Goal: Information Seeking & Learning: Learn about a topic

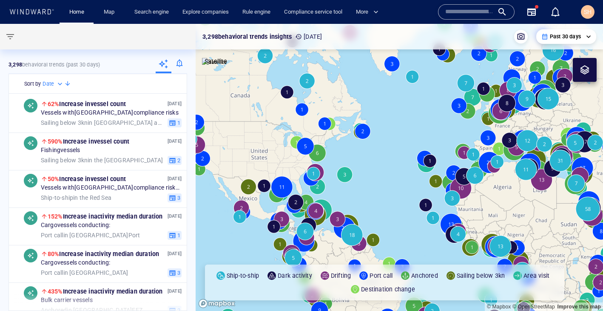
click at [463, 11] on input "text" at bounding box center [469, 12] width 48 height 13
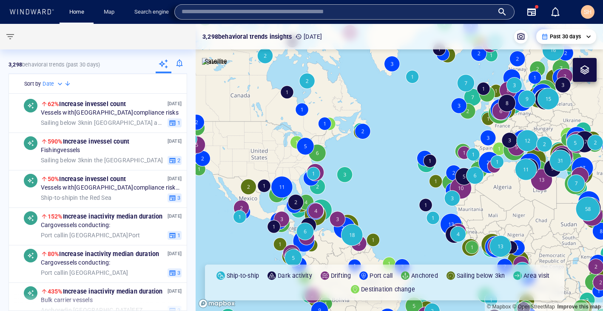
paste input "*******"
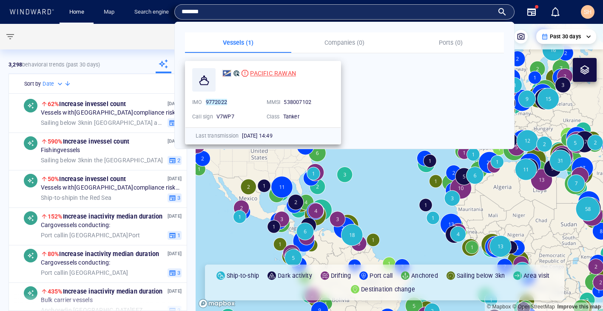
type input "*******"
click at [262, 72] on span "PACIFIC RAWAN" at bounding box center [273, 73] width 46 height 7
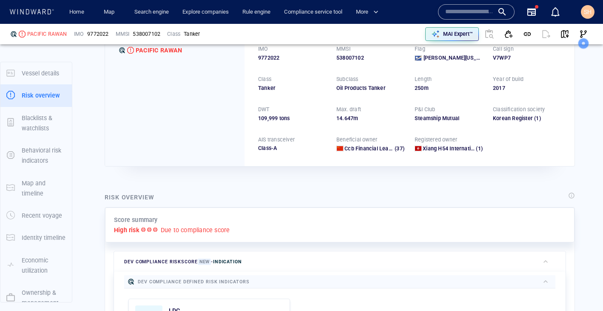
scroll to position [22, 0]
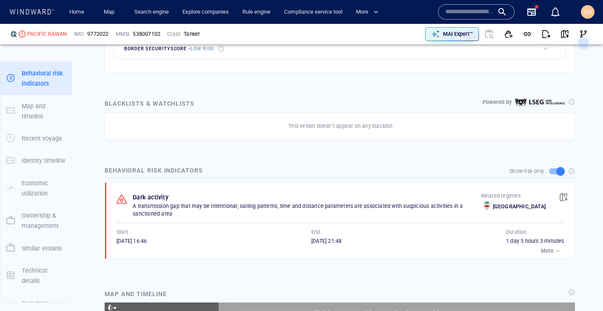
scroll to position [5553, 0]
click at [366, 242] on div "04/05/2025 21:48" at bounding box center [408, 241] width 195 height 8
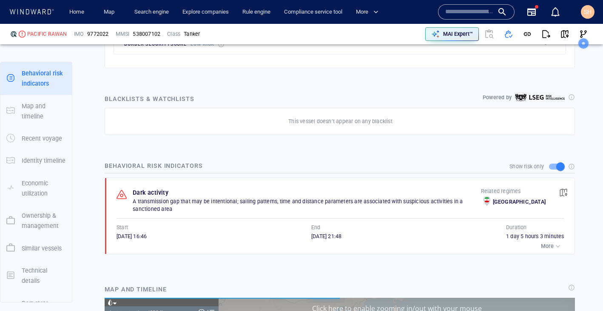
scroll to position [554, 0]
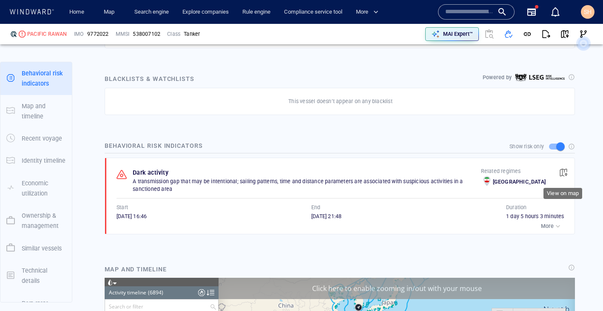
click at [564, 171] on span "button" at bounding box center [563, 172] width 9 height 9
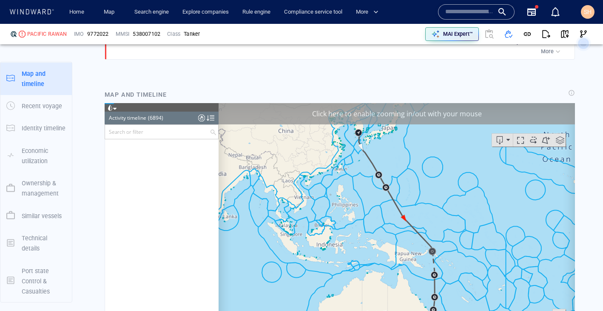
scroll to position [154274, 0]
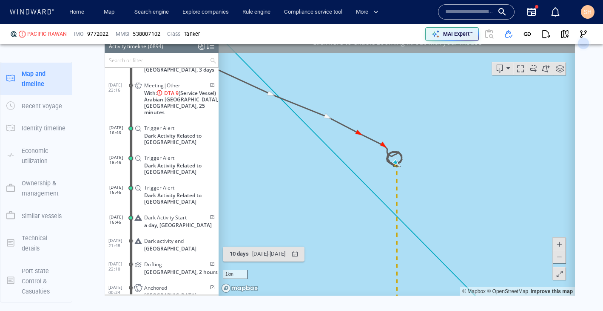
scroll to position [801, 0]
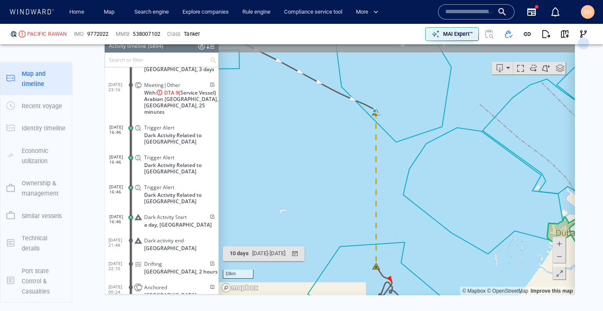
click at [560, 257] on span at bounding box center [559, 255] width 9 height 13
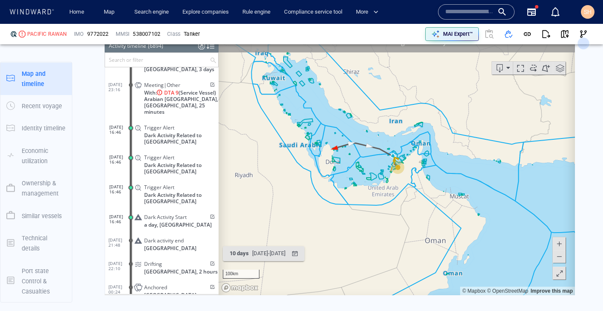
click at [560, 257] on span at bounding box center [559, 255] width 9 height 13
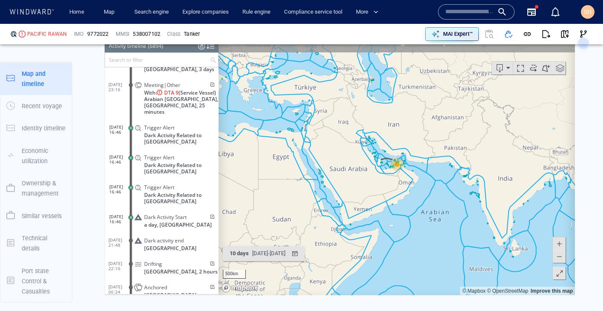
click at [562, 242] on span at bounding box center [559, 243] width 9 height 13
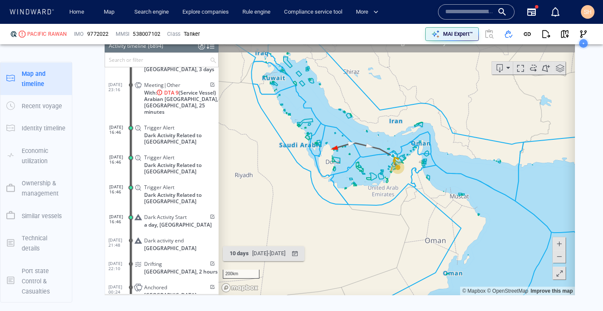
click at [562, 242] on span at bounding box center [559, 243] width 9 height 13
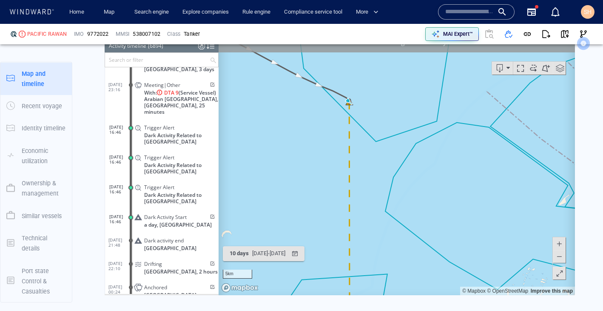
drag, startPoint x: 382, startPoint y: 117, endPoint x: 416, endPoint y: 253, distance: 140.2
click at [416, 253] on canvas "Map" at bounding box center [397, 163] width 356 height 264
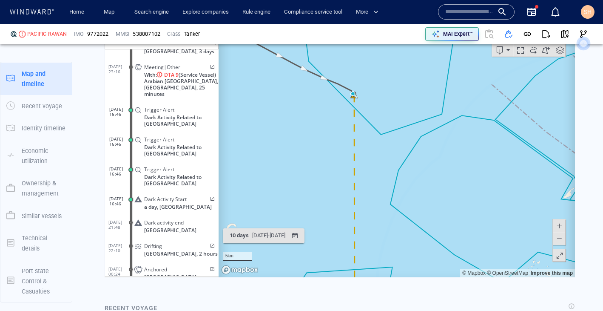
scroll to position [835, 0]
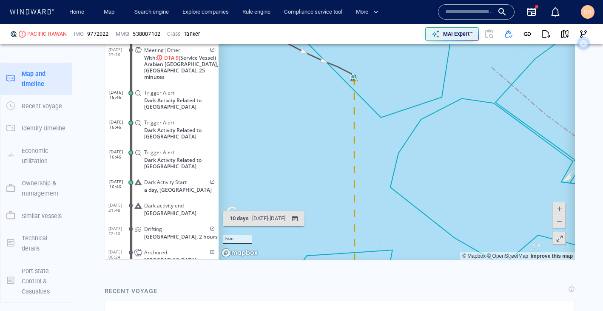
click at [559, 225] on span at bounding box center [559, 221] width 9 height 13
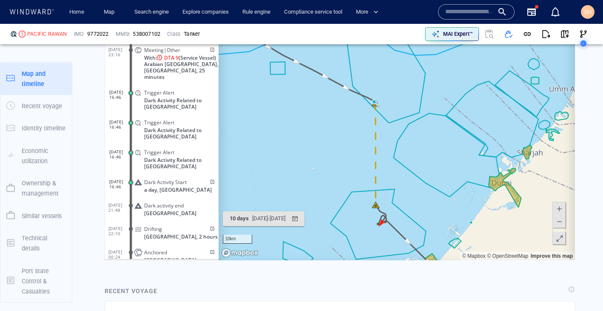
click at [559, 225] on span at bounding box center [559, 221] width 9 height 13
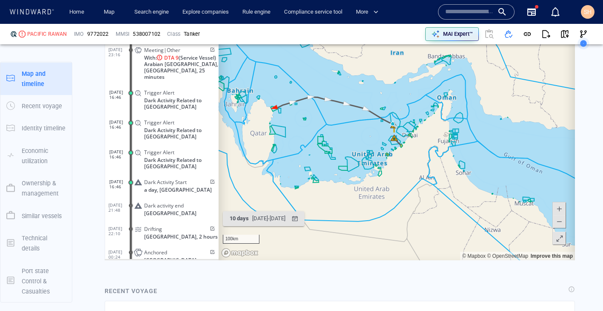
click at [557, 209] on span at bounding box center [559, 208] width 9 height 13
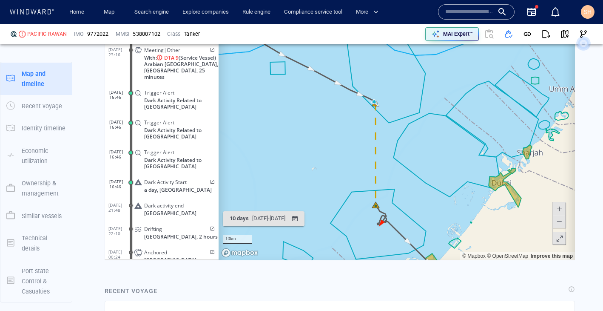
click at [557, 209] on span at bounding box center [559, 208] width 9 height 13
drag, startPoint x: 456, startPoint y: 215, endPoint x: 455, endPoint y: 113, distance: 102.1
click at [455, 113] on canvas "Map" at bounding box center [397, 128] width 356 height 264
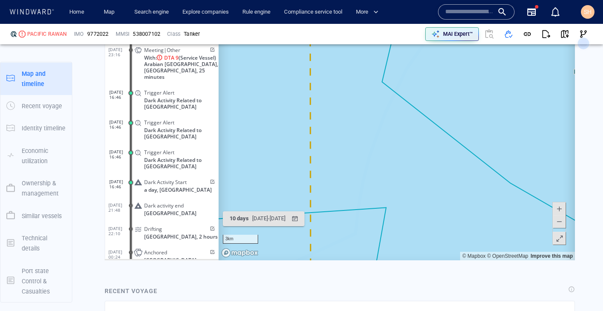
drag, startPoint x: 449, startPoint y: 137, endPoint x: 449, endPoint y: 80, distance: 57.4
click at [449, 80] on canvas "Map" at bounding box center [397, 128] width 356 height 264
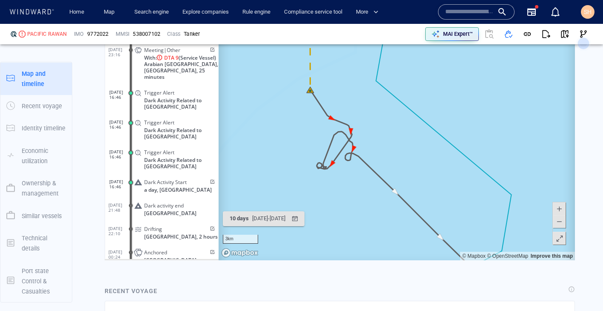
drag, startPoint x: 455, startPoint y: 185, endPoint x: 404, endPoint y: 95, distance: 103.3
click at [404, 95] on canvas "Map" at bounding box center [397, 128] width 356 height 264
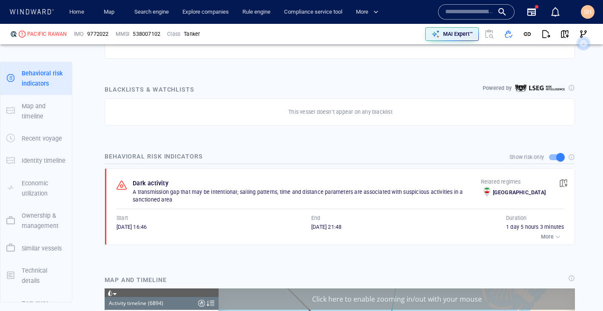
scroll to position [545, 0]
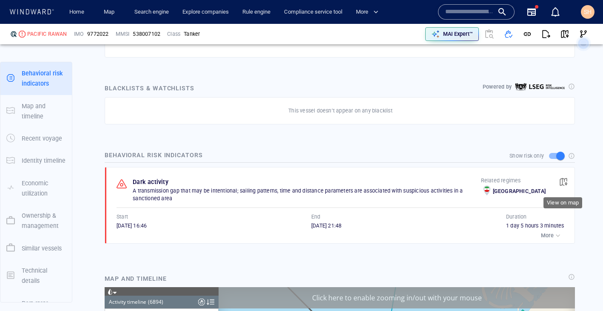
click at [563, 185] on span "button" at bounding box center [563, 181] width 9 height 9
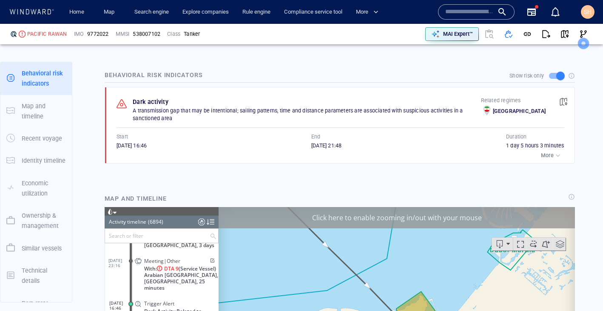
scroll to position [0, 0]
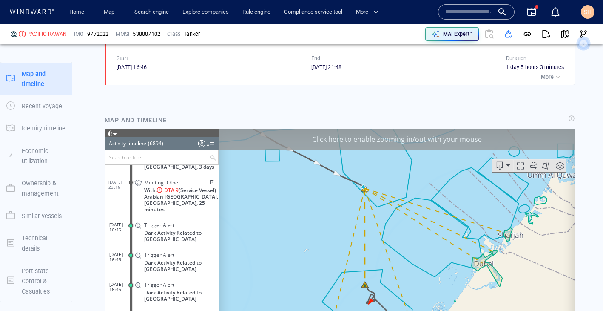
drag, startPoint x: 364, startPoint y: 129, endPoint x: 395, endPoint y: 247, distance: 122.4
click at [395, 247] on canvas "Map" at bounding box center [397, 260] width 356 height 264
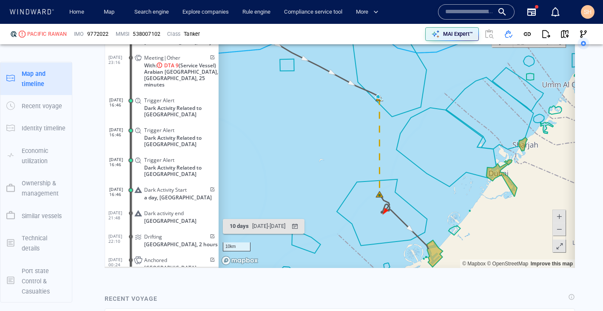
click at [560, 214] on span at bounding box center [559, 215] width 9 height 13
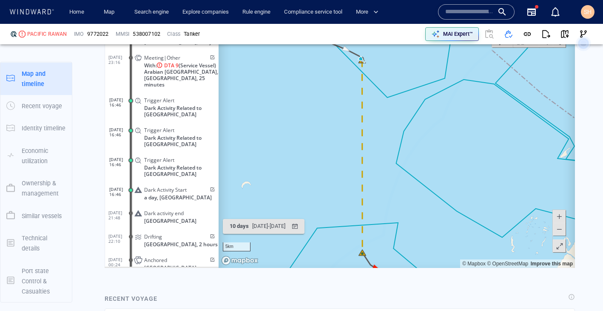
click at [560, 214] on span at bounding box center [559, 215] width 9 height 13
drag, startPoint x: 413, startPoint y: 139, endPoint x: 437, endPoint y: 235, distance: 99.6
click at [437, 235] on canvas "Map" at bounding box center [397, 135] width 356 height 264
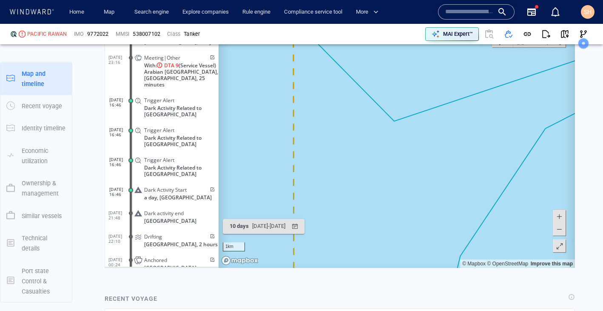
drag, startPoint x: 334, startPoint y: 130, endPoint x: 362, endPoint y: 244, distance: 117.3
click at [362, 244] on canvas "Map" at bounding box center [397, 135] width 356 height 264
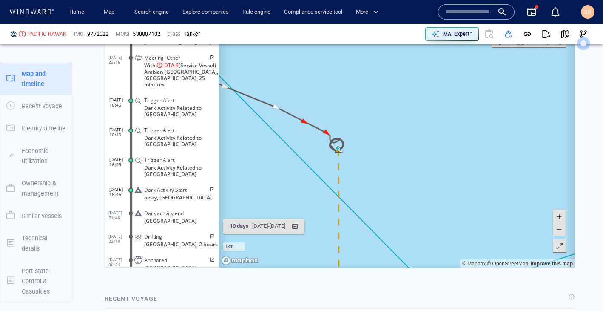
drag, startPoint x: 346, startPoint y: 175, endPoint x: 348, endPoint y: 183, distance: 7.8
click at [348, 183] on canvas "Map" at bounding box center [397, 135] width 356 height 264
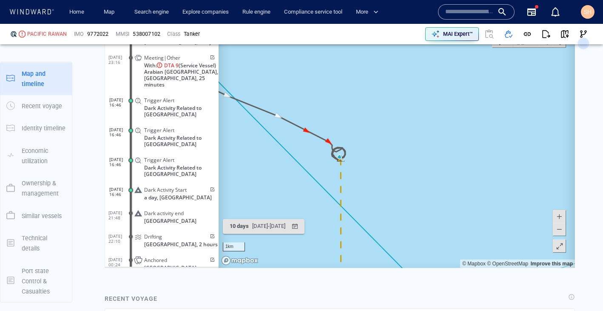
click at [556, 214] on span at bounding box center [559, 215] width 9 height 13
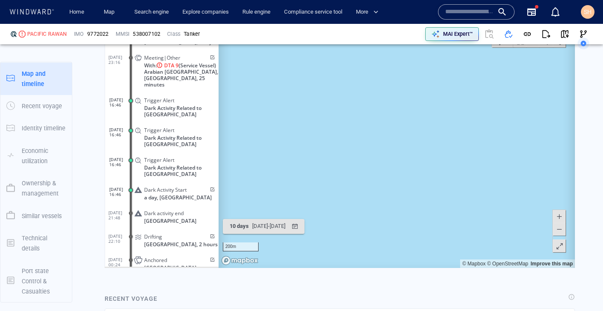
drag, startPoint x: 510, startPoint y: 211, endPoint x: 589, endPoint y: 202, distance: 78.8
click at [575, 202] on html "Loading vessel activities... Activity timeline (6894) (Still Loading...) Search…" at bounding box center [340, 135] width 470 height 264
drag, startPoint x: 351, startPoint y: 173, endPoint x: 433, endPoint y: 158, distance: 83.5
click at [432, 158] on canvas "Map" at bounding box center [397, 135] width 356 height 264
drag, startPoint x: 299, startPoint y: 192, endPoint x: 422, endPoint y: 131, distance: 137.2
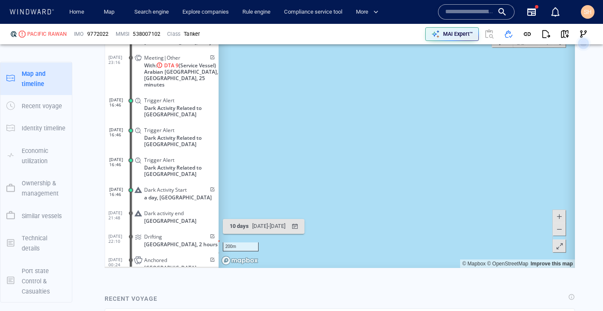
click at [422, 131] on canvas "Map" at bounding box center [397, 135] width 356 height 264
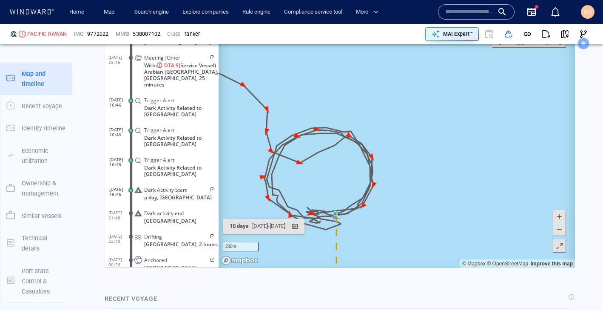
drag, startPoint x: 365, startPoint y: 160, endPoint x: 426, endPoint y: 160, distance: 60.4
click at [426, 159] on canvas "Map" at bounding box center [397, 135] width 356 height 264
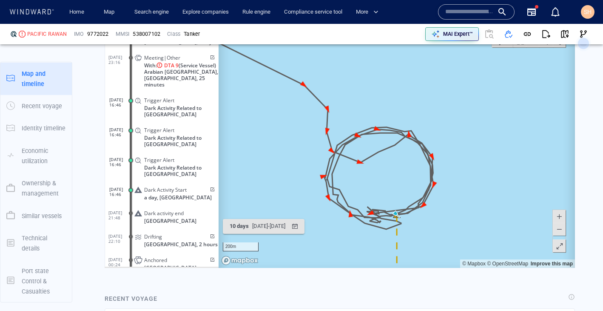
click at [562, 216] on span at bounding box center [559, 215] width 9 height 13
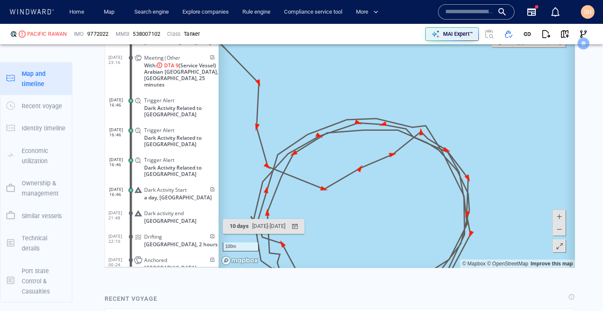
click at [562, 216] on span at bounding box center [559, 215] width 9 height 13
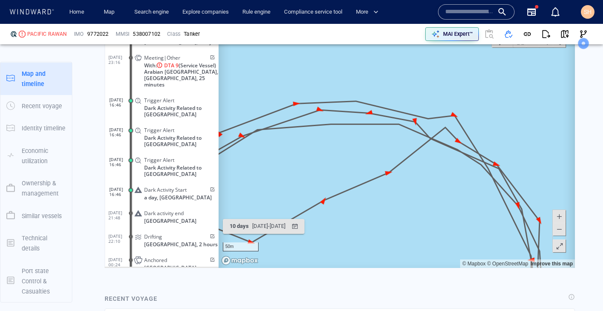
click at [562, 225] on span at bounding box center [559, 228] width 9 height 13
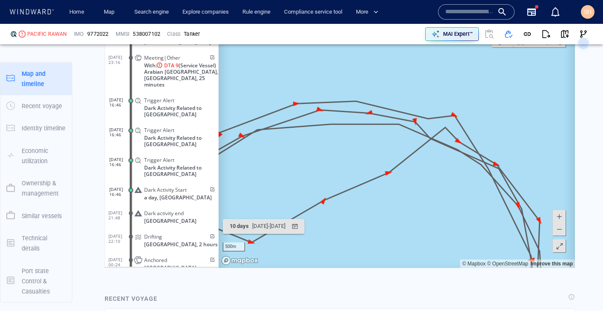
click at [562, 225] on span at bounding box center [559, 228] width 9 height 13
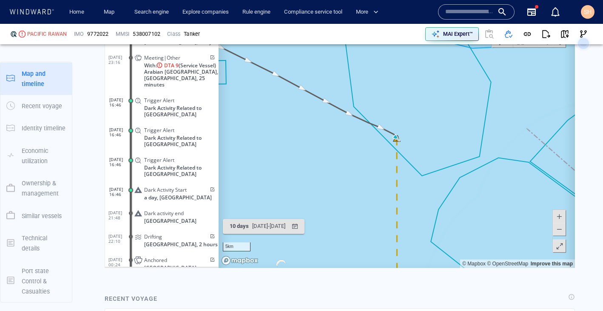
click at [562, 226] on span at bounding box center [559, 228] width 9 height 13
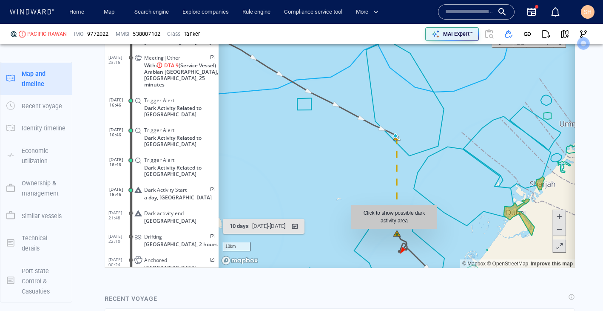
scroll to position [843, 0]
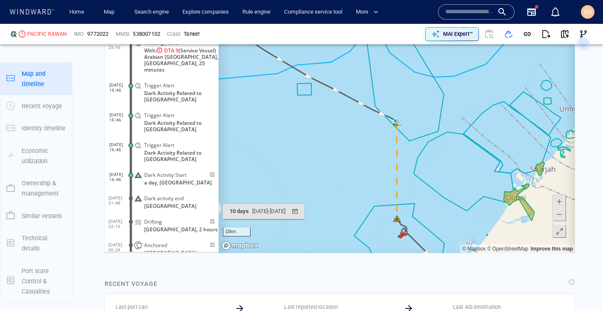
drag, startPoint x: 388, startPoint y: 127, endPoint x: 385, endPoint y: 143, distance: 16.3
click at [385, 143] on canvas "Map" at bounding box center [397, 121] width 356 height 264
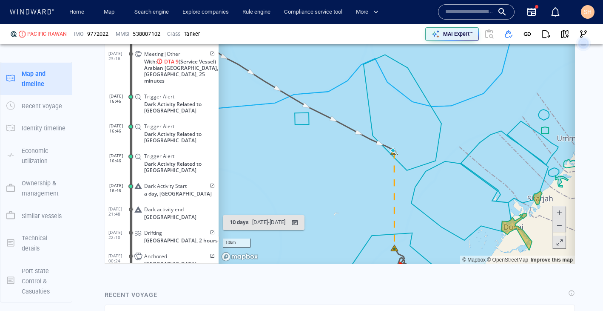
scroll to position [833, 0]
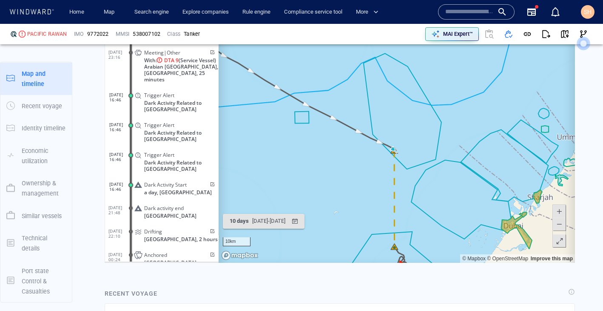
drag, startPoint x: 424, startPoint y: 235, endPoint x: 431, endPoint y: 196, distance: 40.2
click at [431, 196] on canvas "Map" at bounding box center [397, 131] width 356 height 264
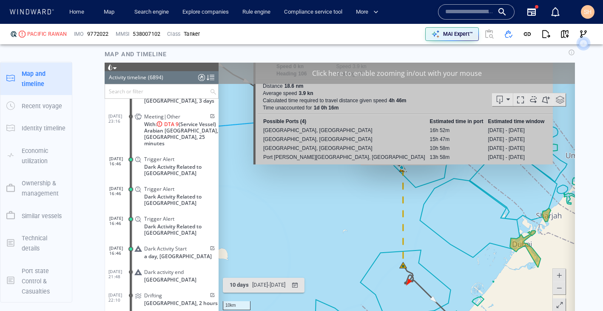
scroll to position [768, 0]
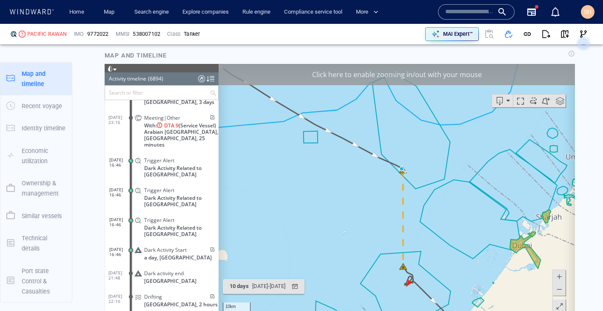
click at [560, 278] on span at bounding box center [559, 275] width 9 height 13
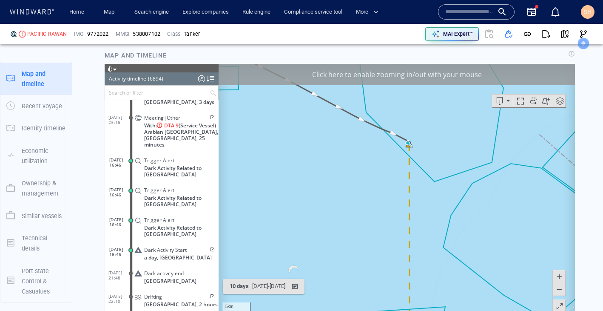
click at [560, 278] on span at bounding box center [559, 275] width 9 height 13
drag, startPoint x: 466, startPoint y: 155, endPoint x: 432, endPoint y: 233, distance: 85.0
click at [432, 233] on canvas "Map" at bounding box center [397, 195] width 356 height 264
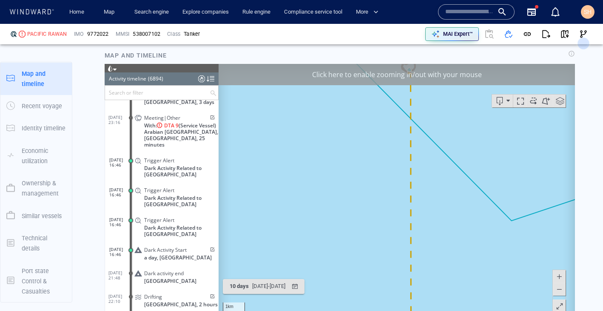
drag, startPoint x: 428, startPoint y: 165, endPoint x: 428, endPoint y: 209, distance: 44.7
click at [428, 209] on canvas "Map" at bounding box center [397, 195] width 356 height 264
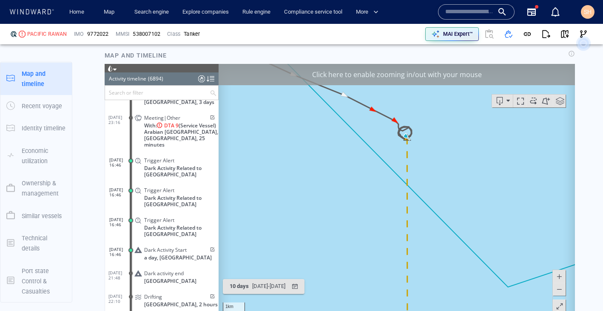
click at [562, 274] on span at bounding box center [559, 275] width 9 height 13
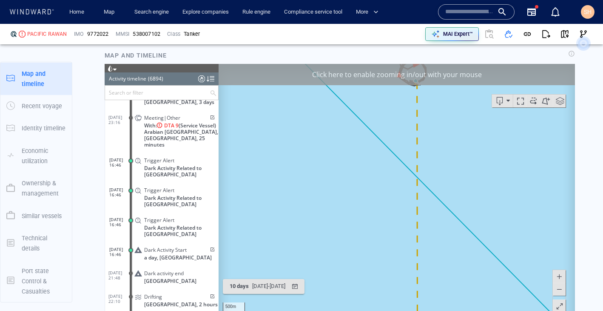
drag, startPoint x: 475, startPoint y: 184, endPoint x: 475, endPoint y: 238, distance: 53.6
click at [475, 238] on canvas "Map" at bounding box center [397, 195] width 356 height 264
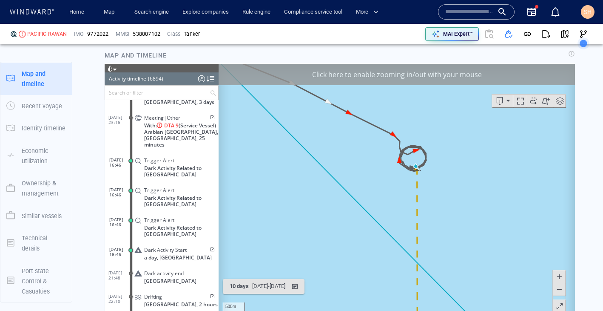
click at [559, 274] on span at bounding box center [559, 275] width 9 height 13
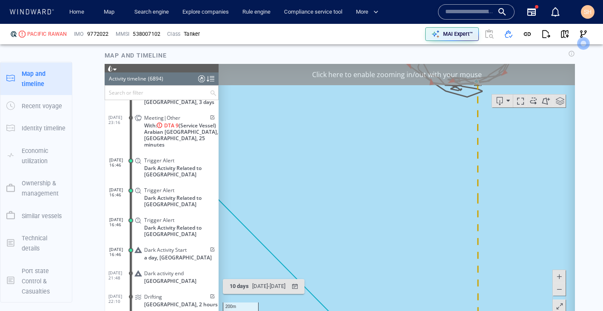
drag, startPoint x: 443, startPoint y: 178, endPoint x: 417, endPoint y: 235, distance: 62.1
click at [417, 235] on canvas "Map" at bounding box center [397, 195] width 356 height 264
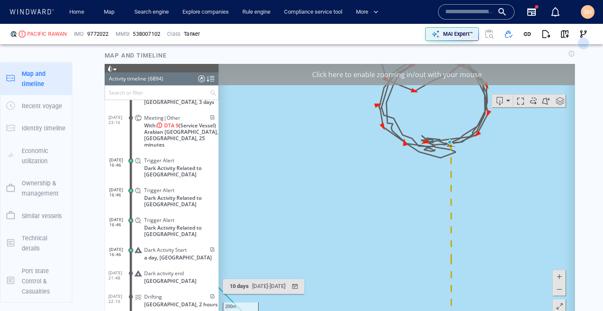
drag, startPoint x: 436, startPoint y: 176, endPoint x: 423, endPoint y: 220, distance: 45.8
click at [423, 220] on canvas "Map" at bounding box center [397, 195] width 356 height 264
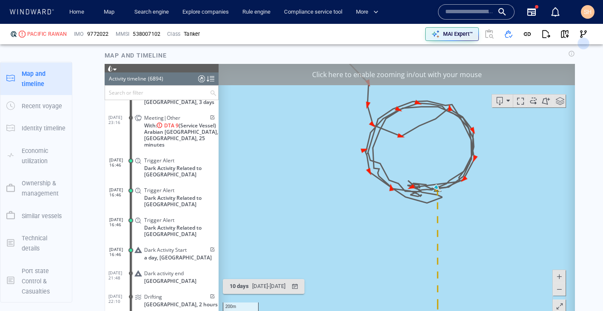
click at [560, 290] on span at bounding box center [559, 288] width 9 height 13
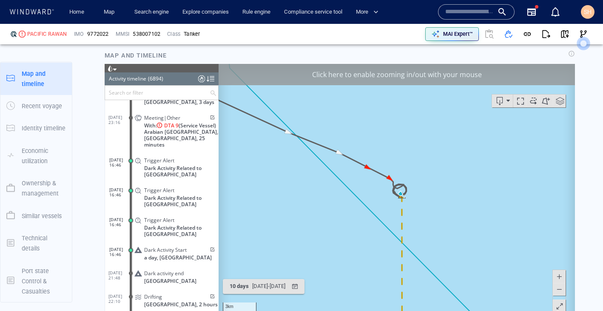
click at [560, 290] on span at bounding box center [559, 288] width 9 height 13
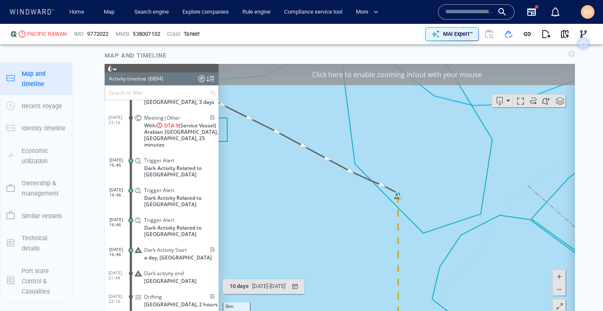
drag, startPoint x: 445, startPoint y: 263, endPoint x: 448, endPoint y: 194, distance: 69.0
click at [448, 194] on canvas "Map" at bounding box center [397, 195] width 356 height 264
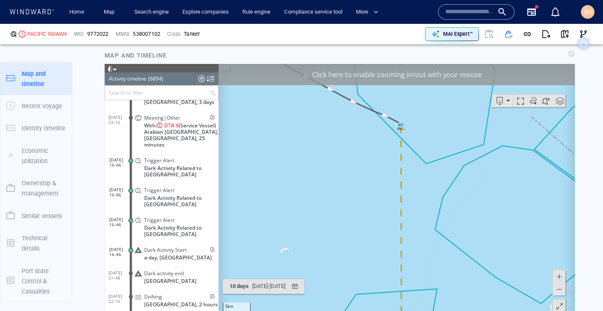
drag, startPoint x: 448, startPoint y: 188, endPoint x: 453, endPoint y: 167, distance: 22.2
click at [453, 167] on canvas "Map" at bounding box center [397, 195] width 356 height 264
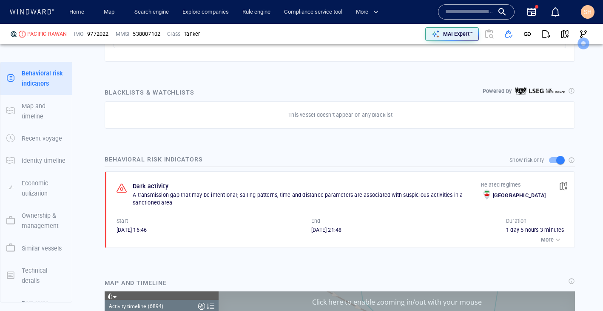
scroll to position [540, 0]
click at [563, 188] on span "button" at bounding box center [563, 186] width 9 height 9
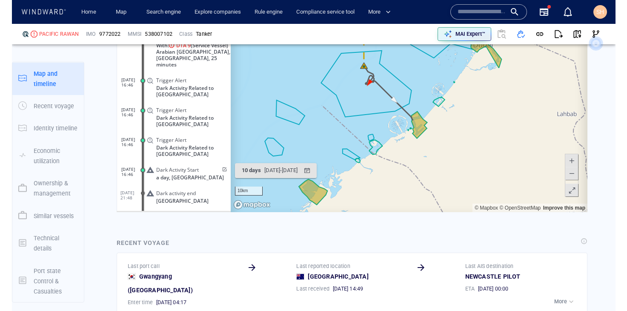
scroll to position [154225, 0]
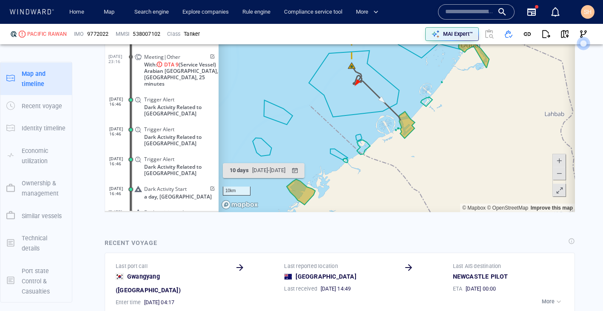
click at [210, 186] on span at bounding box center [211, 188] width 7 height 5
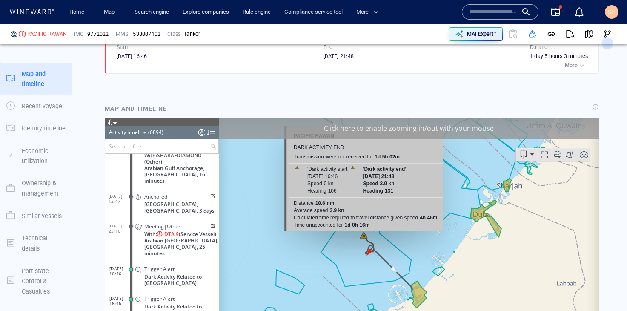
scroll to position [698, 0]
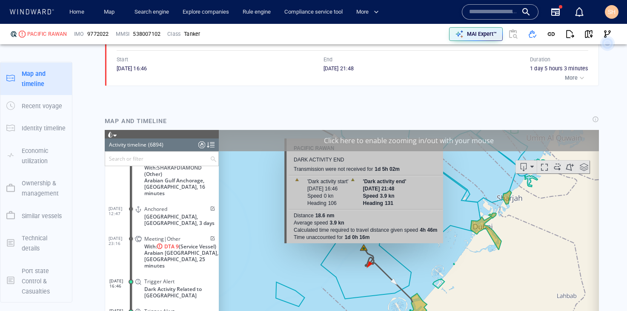
click at [100, 35] on span "9772022" at bounding box center [97, 34] width 21 height 8
click at [319, 80] on div "More" at bounding box center [352, 78] width 471 height 12
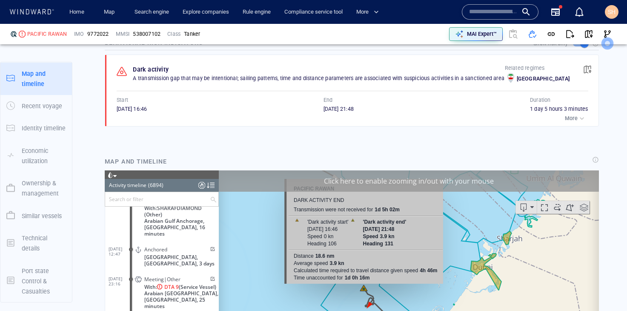
scroll to position [643, 0]
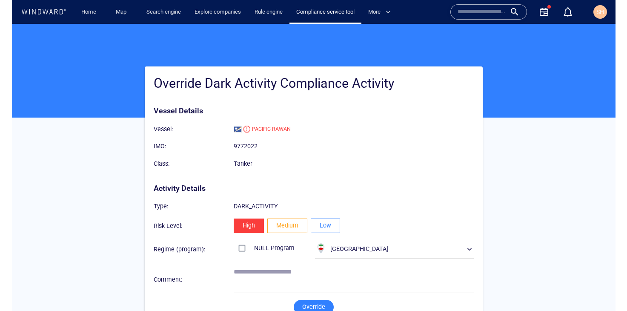
scroll to position [18, 0]
